Goal: Use online tool/utility: Utilize a website feature to perform a specific function

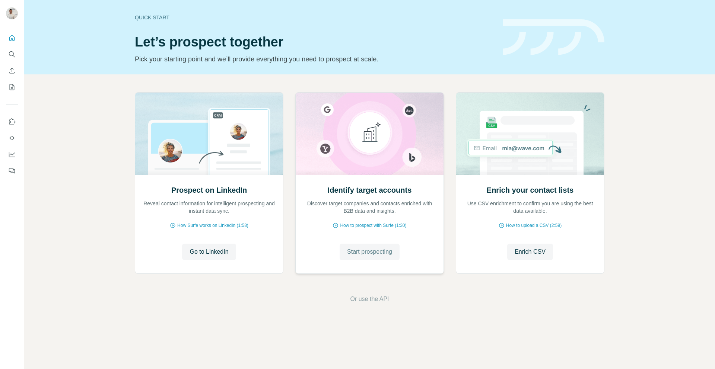
click at [363, 253] on span "Start prospecting" at bounding box center [369, 252] width 45 height 9
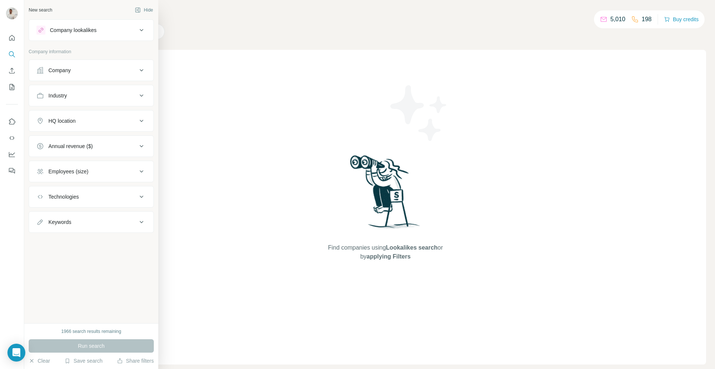
click at [86, 74] on div "Company" at bounding box center [86, 70] width 101 height 7
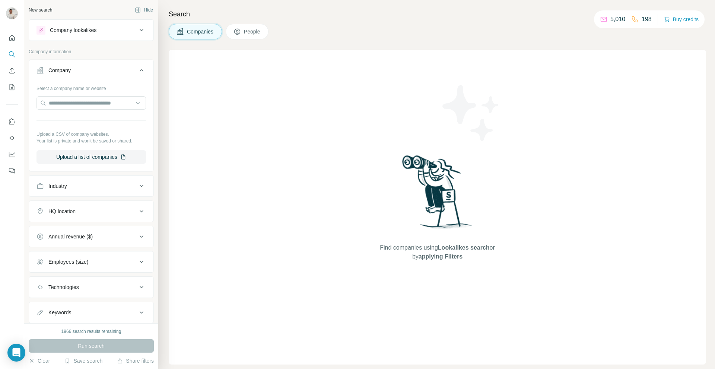
drag, startPoint x: 84, startPoint y: 90, endPoint x: 81, endPoint y: 94, distance: 4.8
click at [84, 90] on div "Select a company name or website" at bounding box center [90, 87] width 109 height 10
click at [80, 100] on input "text" at bounding box center [90, 102] width 109 height 13
paste input "**********"
type input "**********"
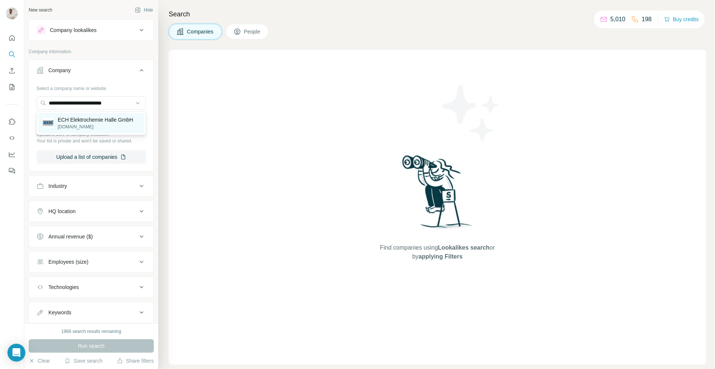
click at [108, 123] on p "ECH Elektrochemie Halle GmbH" at bounding box center [95, 119] width 75 height 7
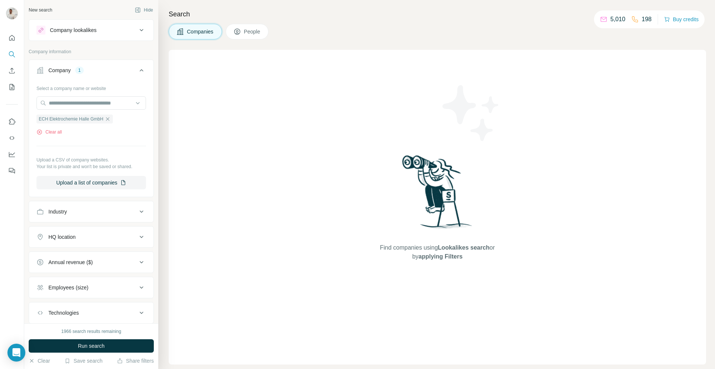
click at [85, 347] on span "Run search" at bounding box center [91, 346] width 27 height 7
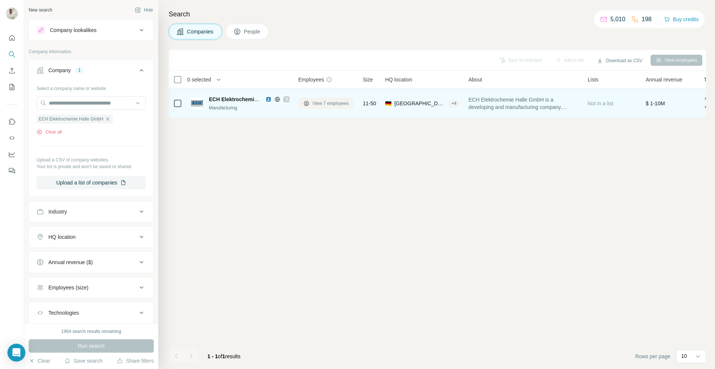
click at [318, 104] on span "View 7 employees" at bounding box center [330, 103] width 36 height 7
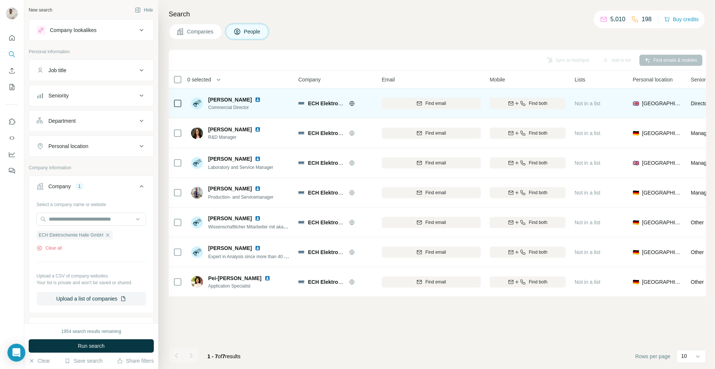
scroll to position [0, 1]
click at [255, 99] on img at bounding box center [258, 100] width 6 height 6
